Goal: Check status: Check status

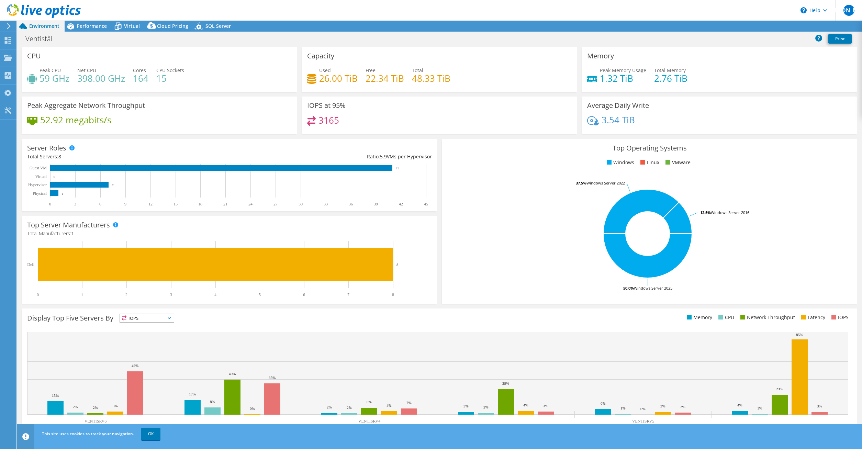
select select "USD"
click at [106, 55] on div "CPU Peak CPU 59 GHz Net CPU 398.00 GHz Cores 164 CPU Sockets 15" at bounding box center [159, 69] width 275 height 45
click at [7, 24] on icon at bounding box center [8, 26] width 5 height 6
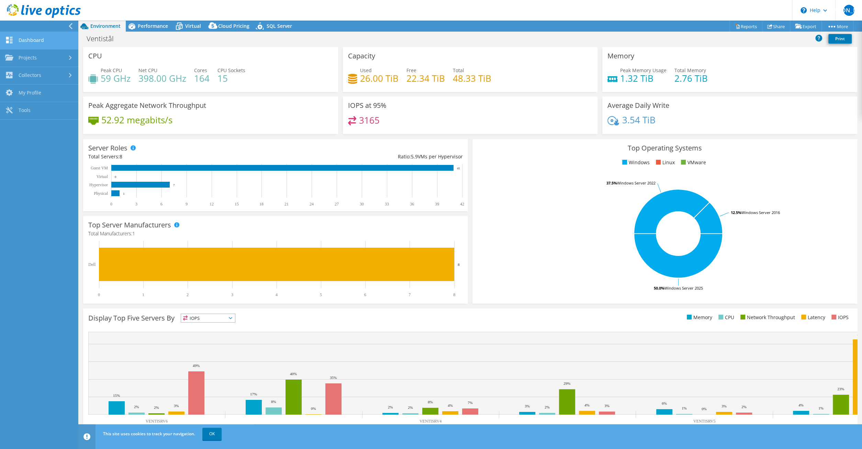
click at [21, 42] on link "Dashboard" at bounding box center [39, 41] width 78 height 18
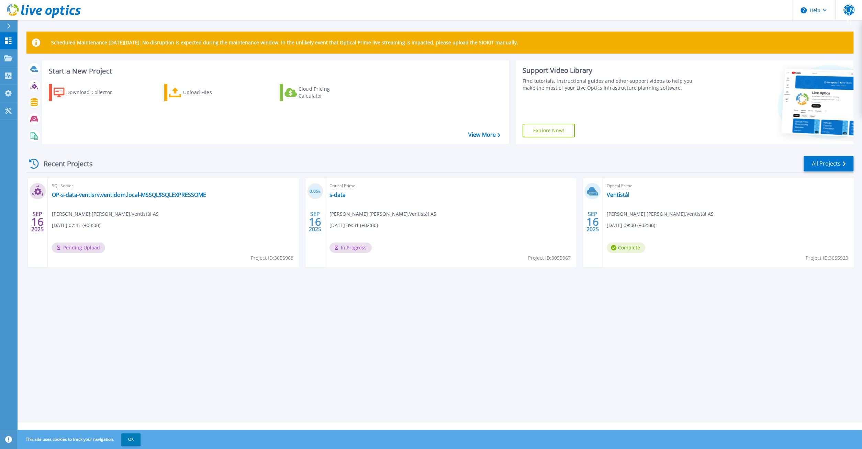
click at [355, 346] on div "Scheduled Maintenance on Monday 22nd September: No disruption is expected durin…" at bounding box center [439, 211] width 845 height 423
click at [332, 334] on div "Scheduled Maintenance on Monday 22nd September: No disruption is expected durin…" at bounding box center [439, 211] width 845 height 423
click at [338, 194] on link "s-data" at bounding box center [338, 194] width 16 height 7
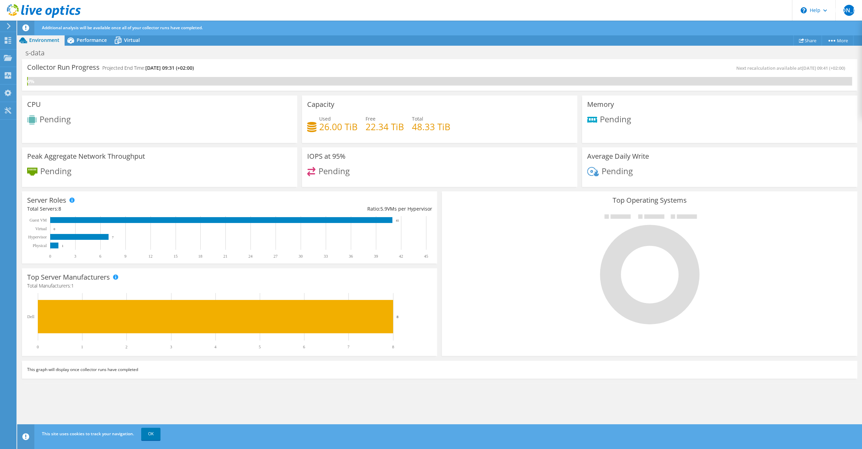
click at [523, 262] on div at bounding box center [649, 269] width 405 height 116
click at [442, 281] on div "Top Operating Systems Windows Linux VMware" at bounding box center [650, 273] width 420 height 169
click at [451, 312] on div at bounding box center [649, 269] width 405 height 116
